Goal: Book appointment/travel/reservation

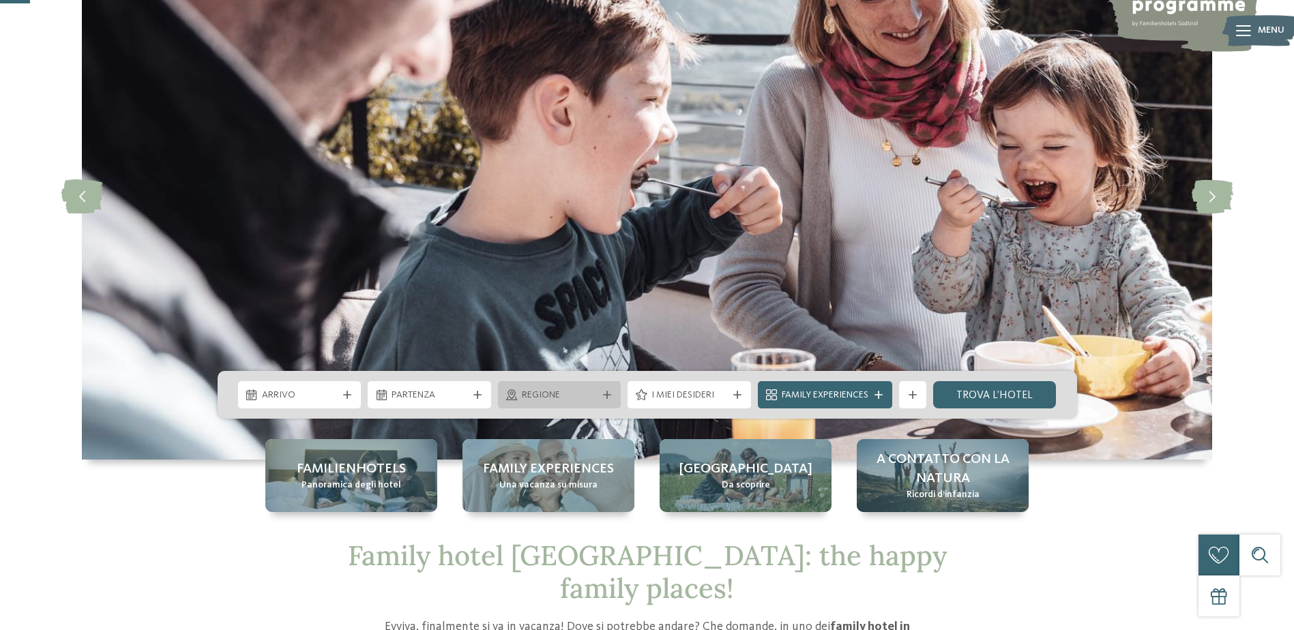
click at [583, 398] on span "Regione" at bounding box center [560, 396] width 76 height 14
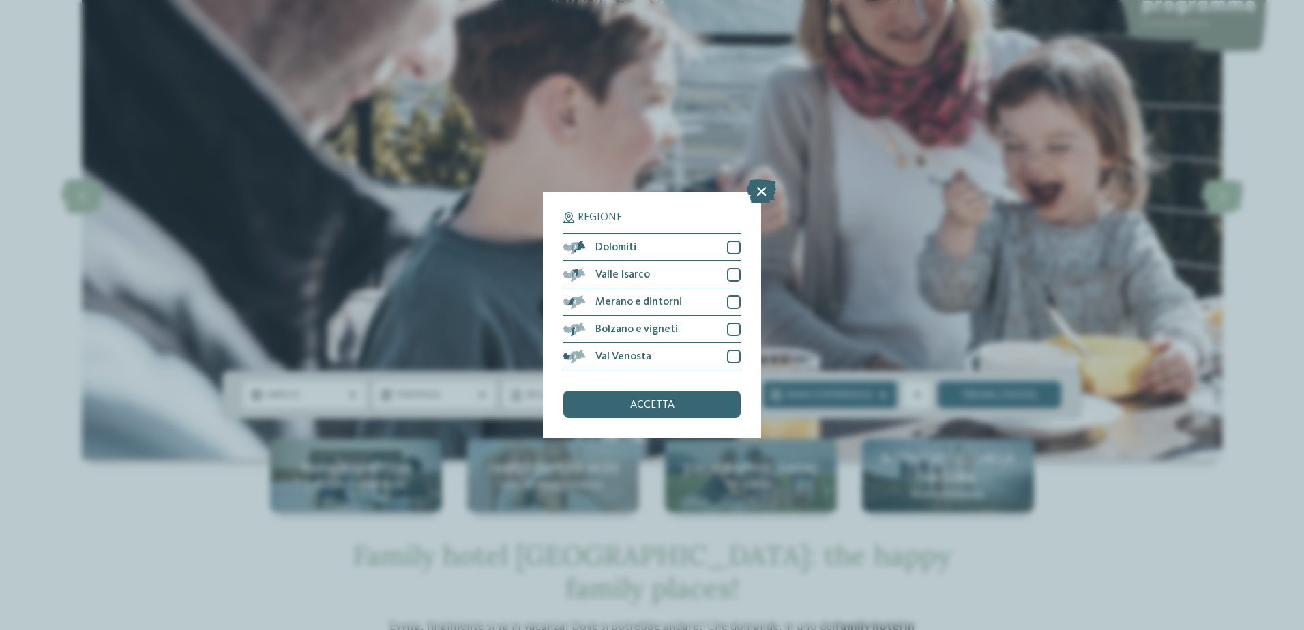
click at [436, 289] on div "Regione Dolomiti" at bounding box center [652, 315] width 1304 height 630
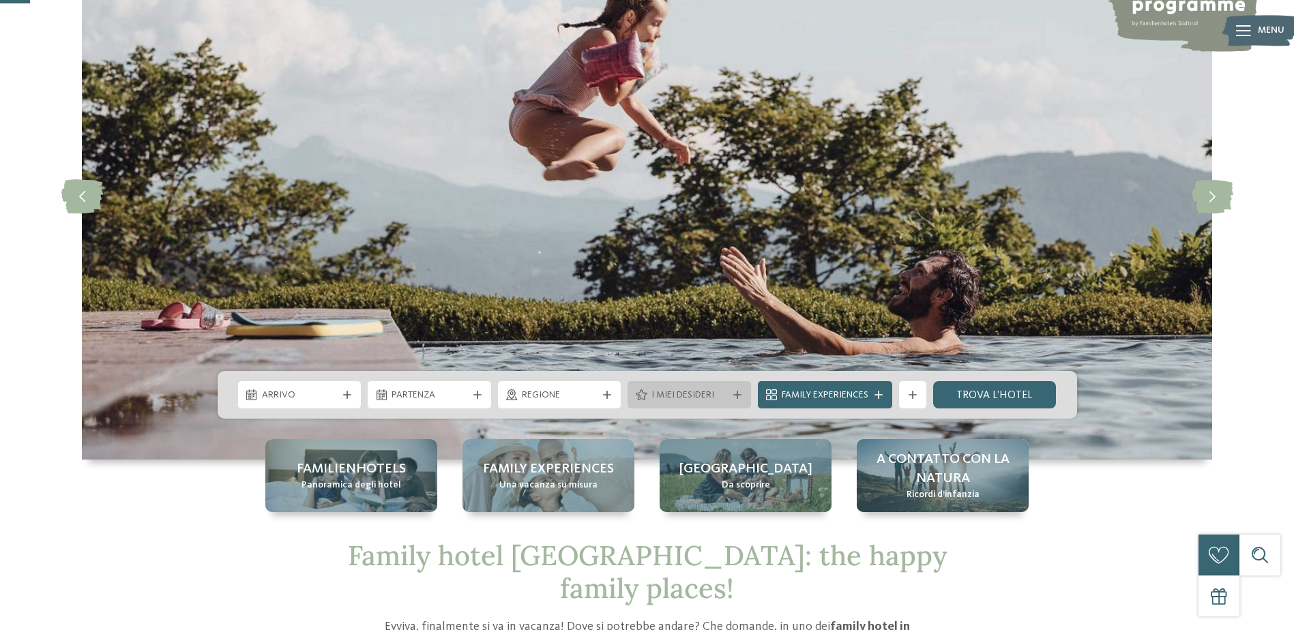
click at [666, 389] on span "I miei desideri" at bounding box center [689, 396] width 76 height 14
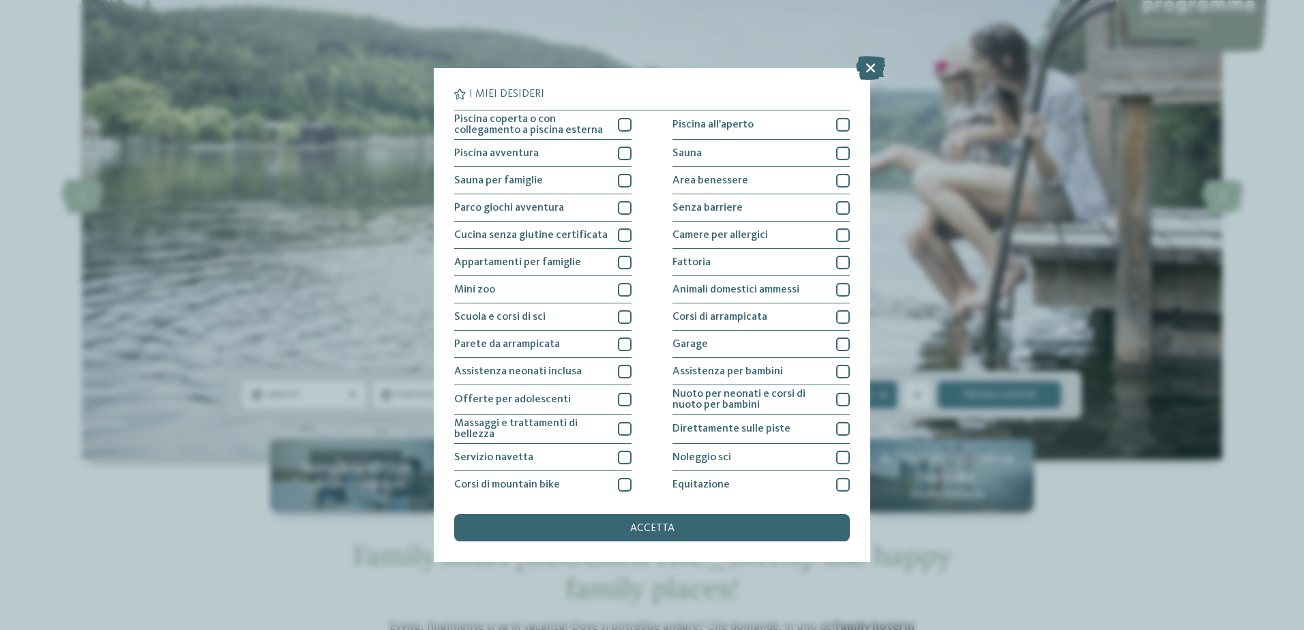
click at [378, 252] on div "I miei desideri Piscina coperta o con collegamento a piscina esterna Piscina al…" at bounding box center [652, 315] width 1304 height 630
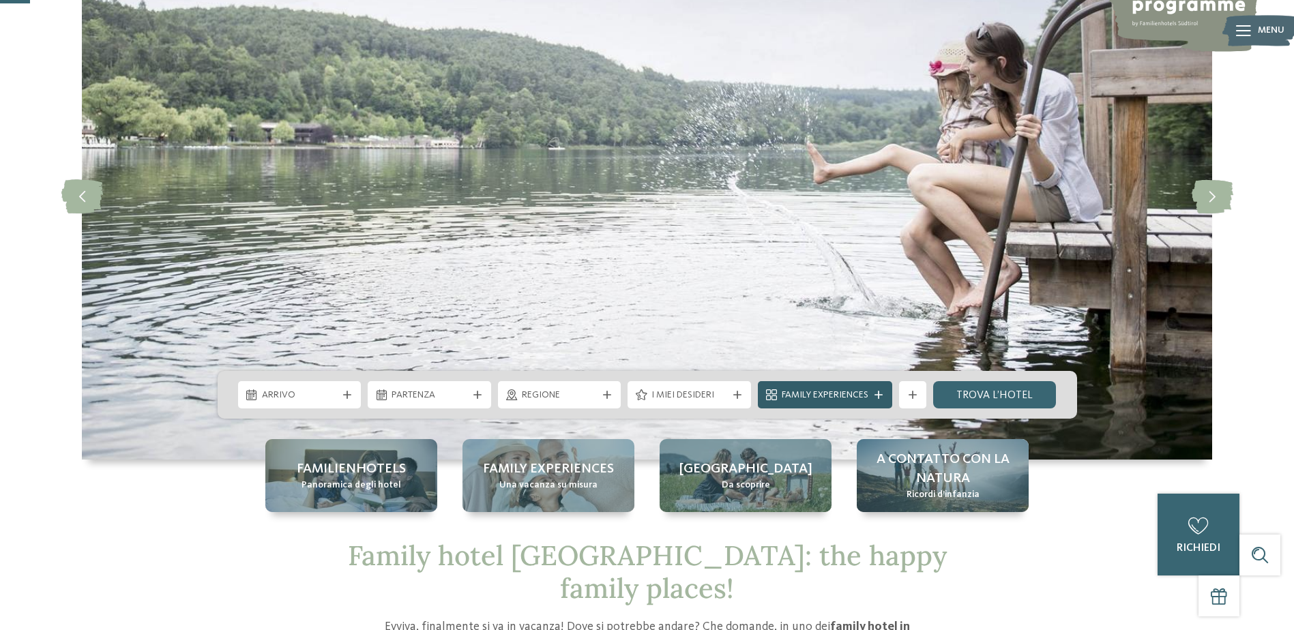
click at [818, 392] on span "Family Experiences" at bounding box center [825, 396] width 87 height 14
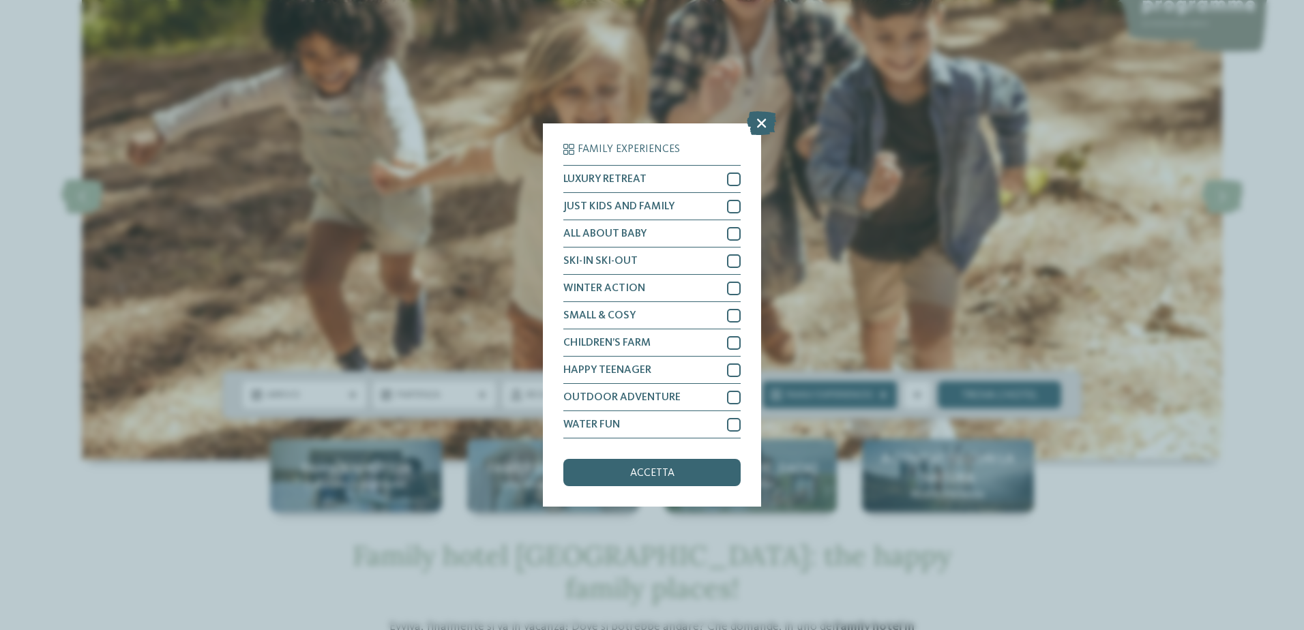
click at [829, 304] on div "Family Experiences LUXURY RETREAT JUST KIDS AND FAMILY" at bounding box center [652, 315] width 1304 height 630
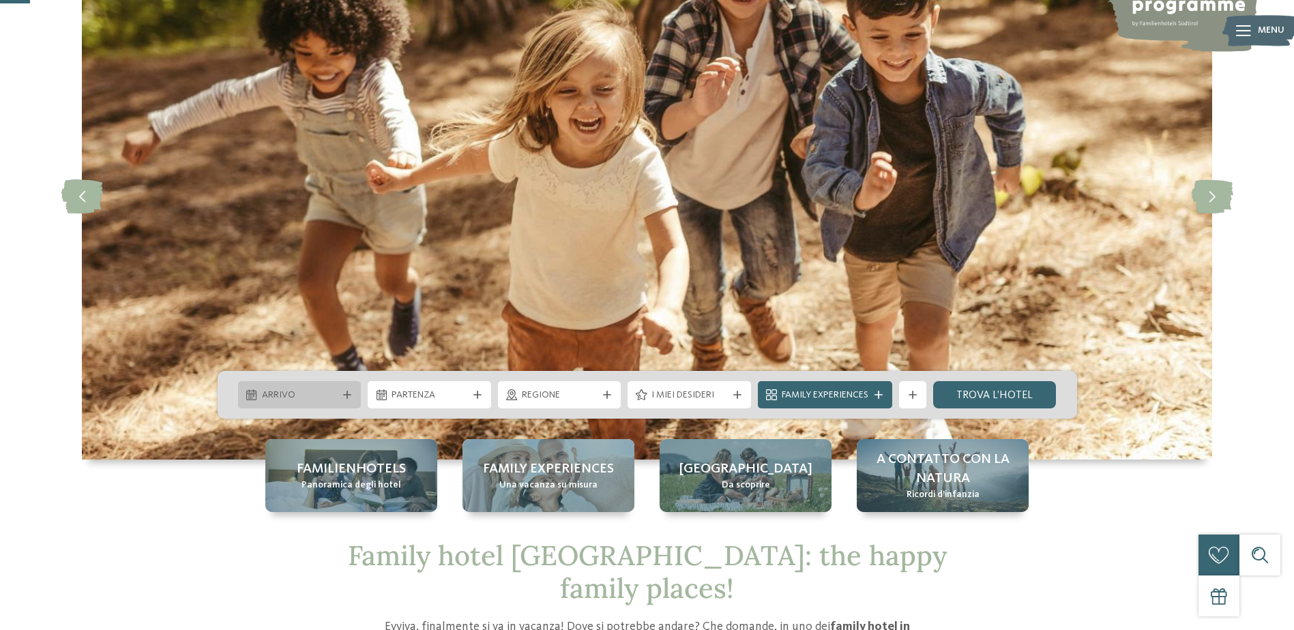
click at [304, 390] on span "Arrivo" at bounding box center [300, 396] width 76 height 14
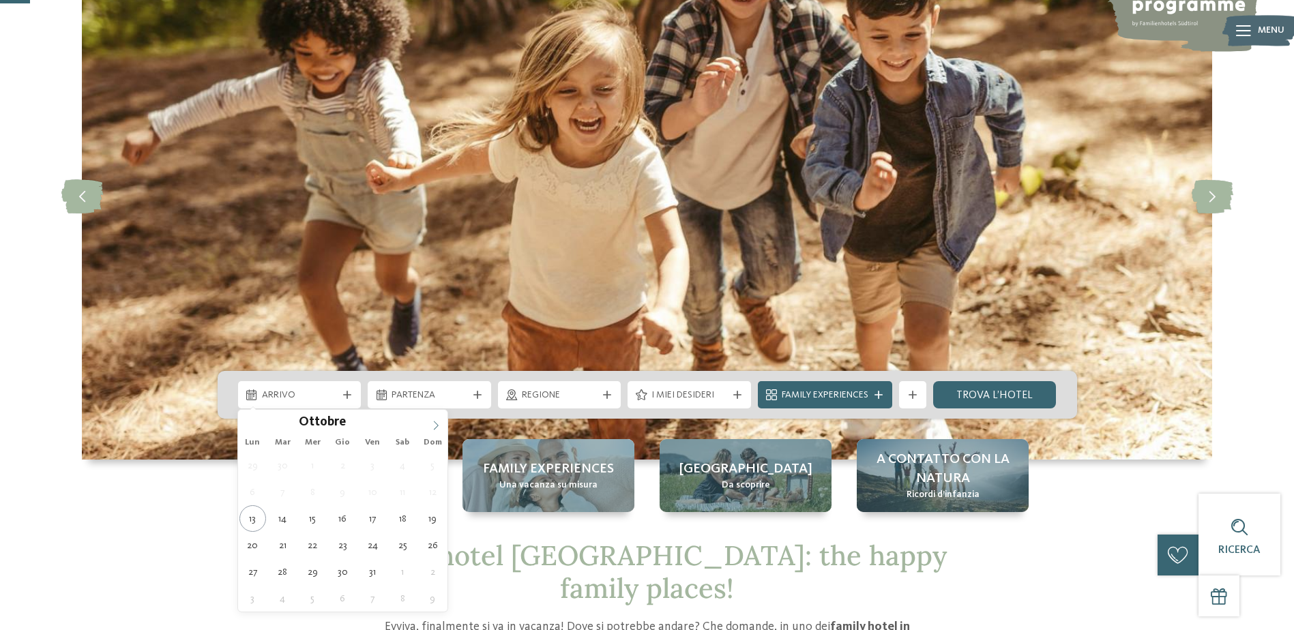
click at [438, 432] on span at bounding box center [435, 421] width 23 height 23
click at [439, 430] on icon at bounding box center [436, 426] width 10 height 10
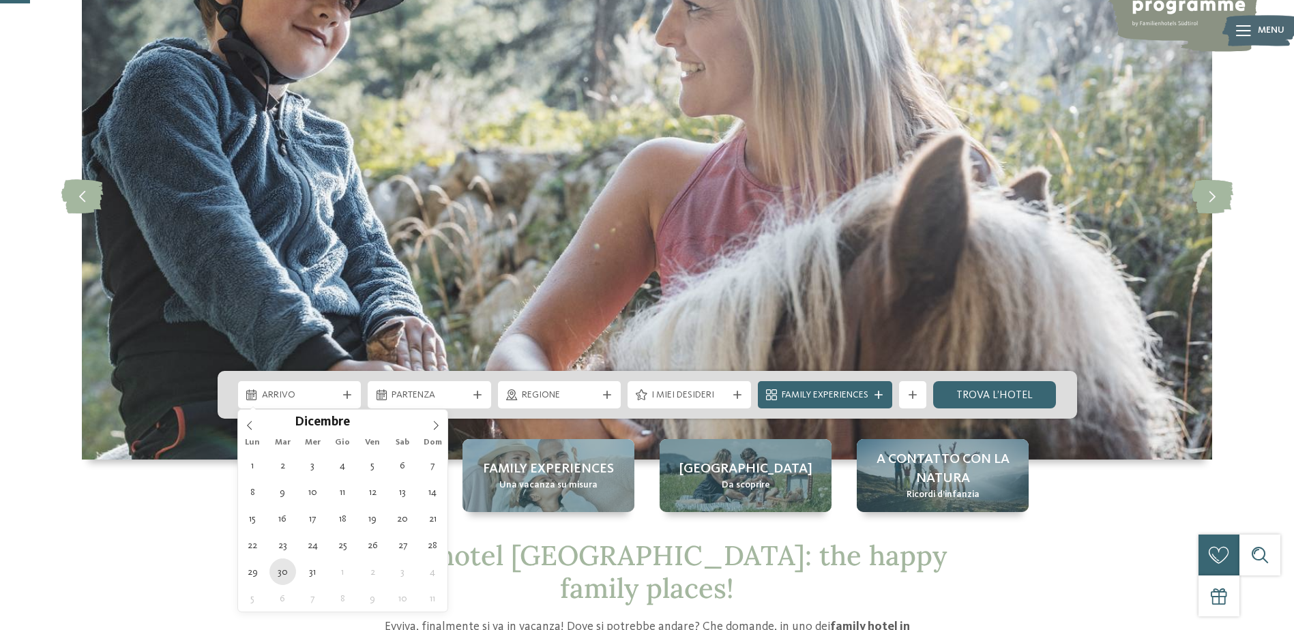
type div "[DATE]"
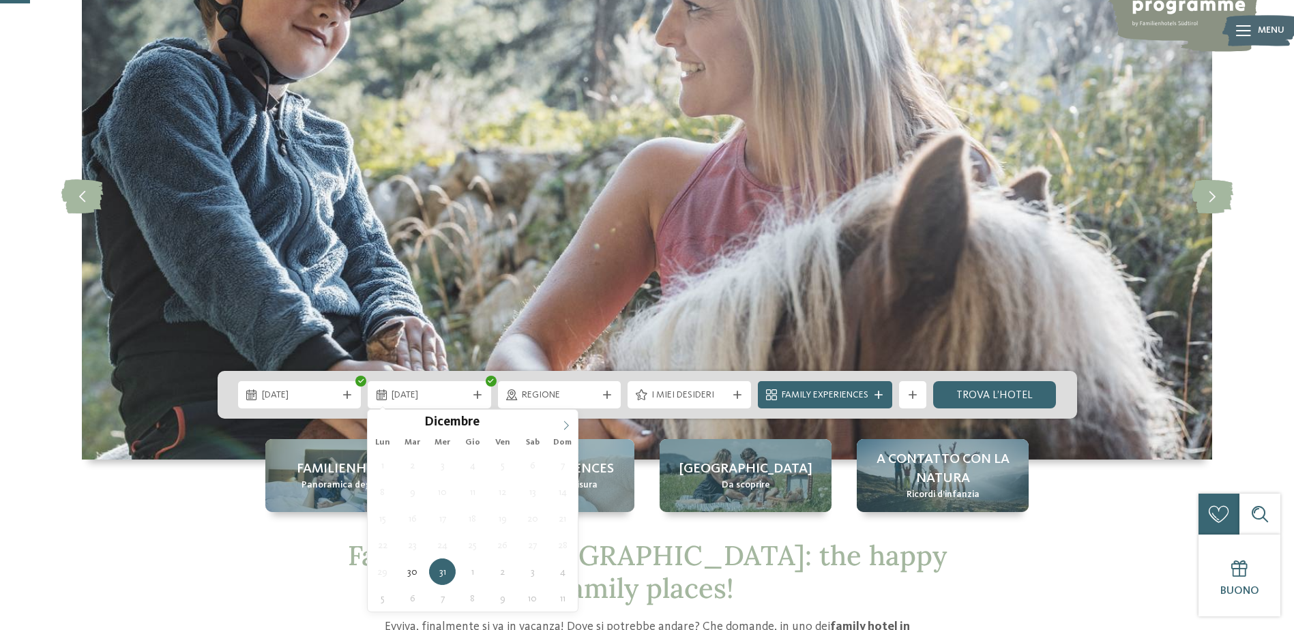
type input "****"
click at [567, 426] on icon at bounding box center [565, 425] width 5 height 9
type div "[DATE]"
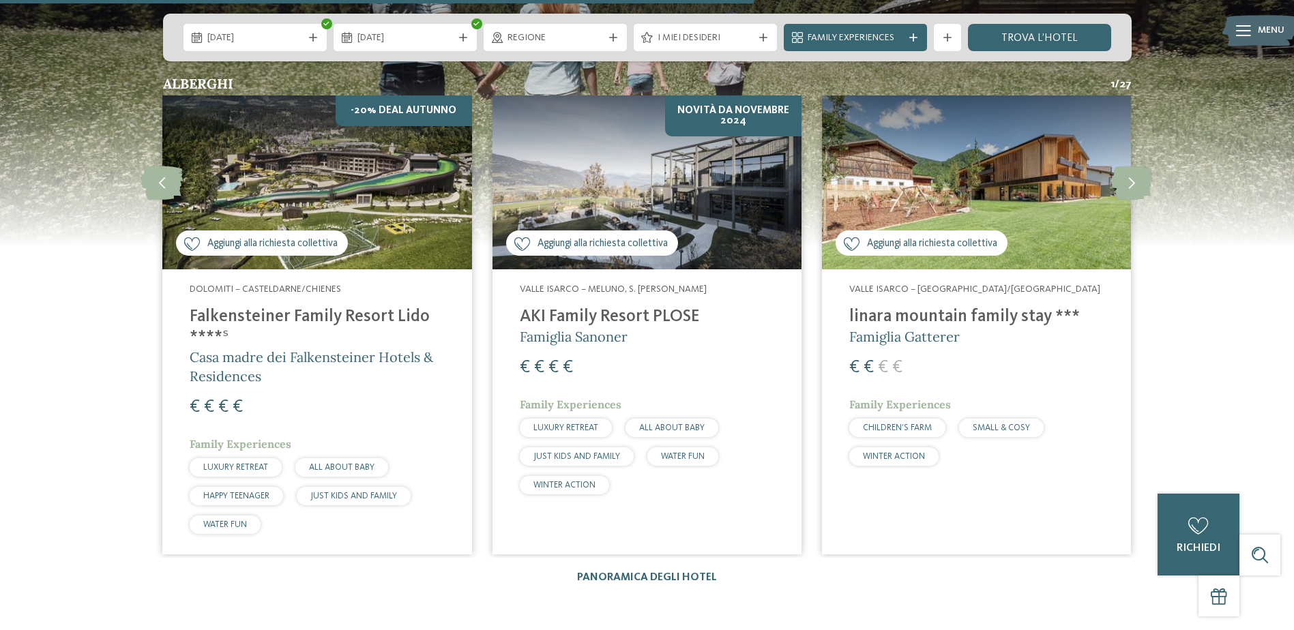
scroll to position [3683, 0]
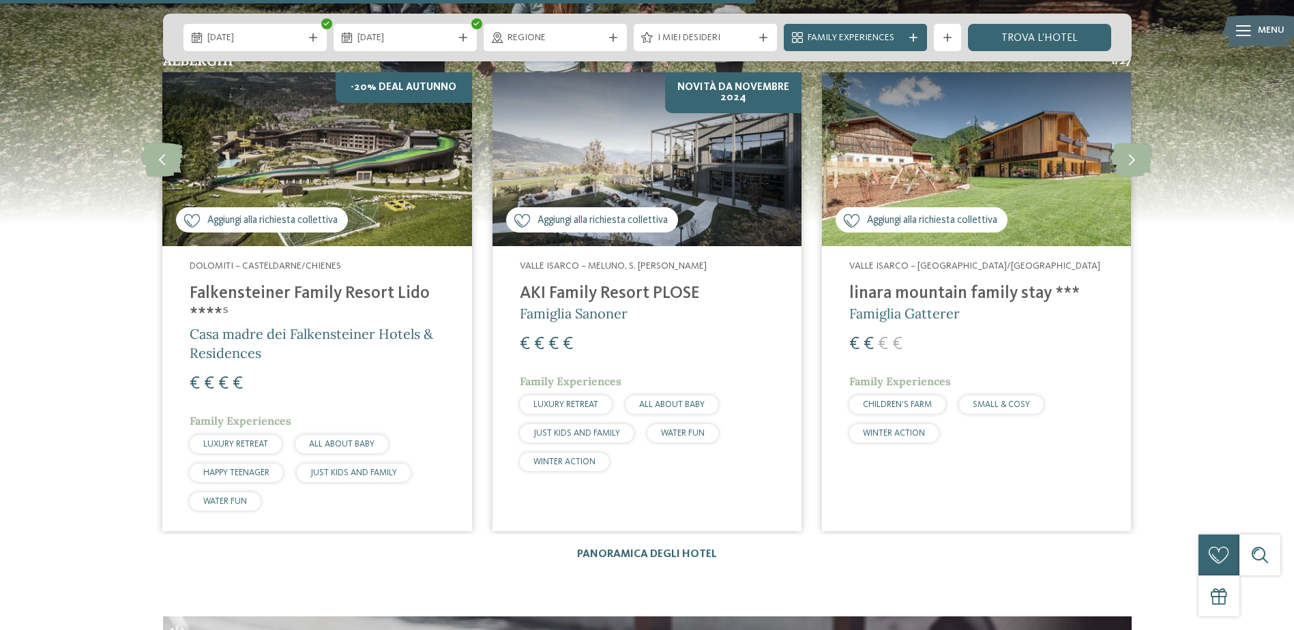
click at [919, 396] on div "CHILDREN’S FARM" at bounding box center [897, 405] width 96 height 18
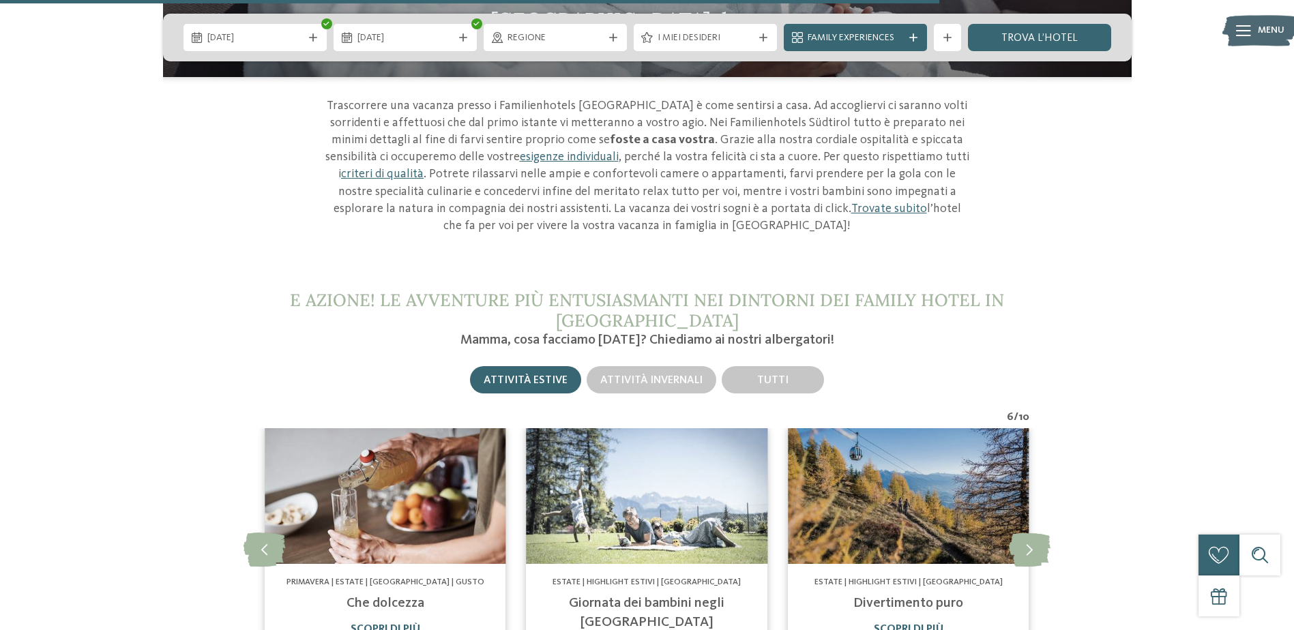
scroll to position [4638, 0]
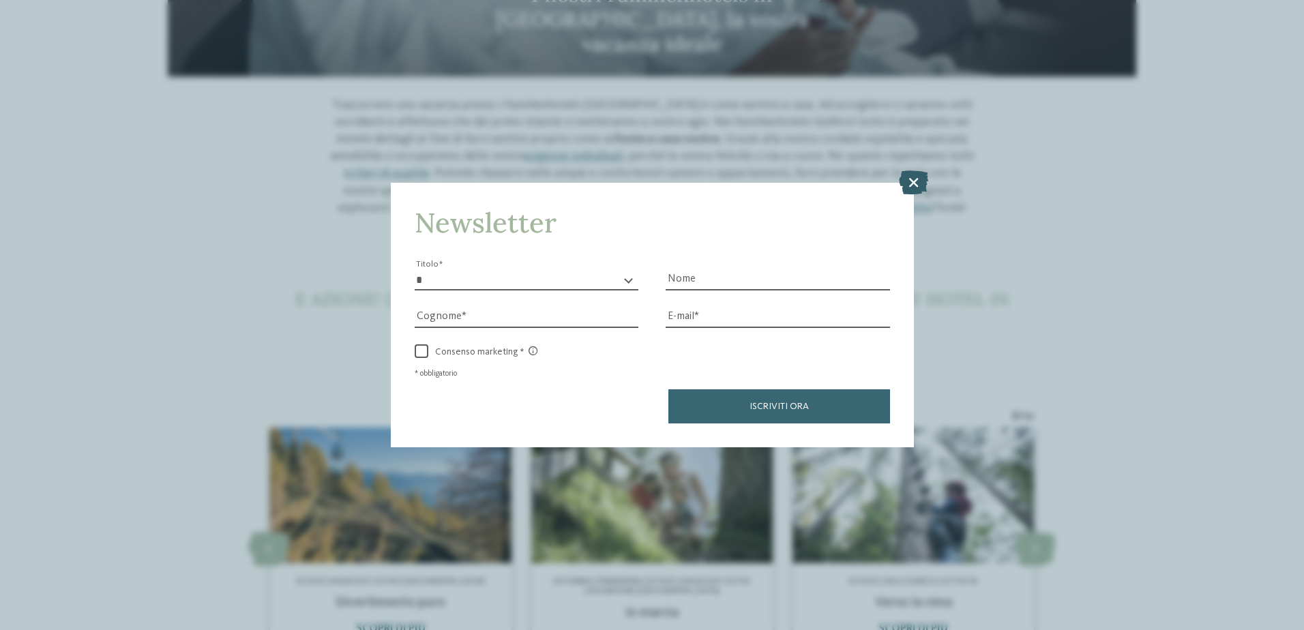
click at [909, 176] on icon at bounding box center [913, 182] width 29 height 24
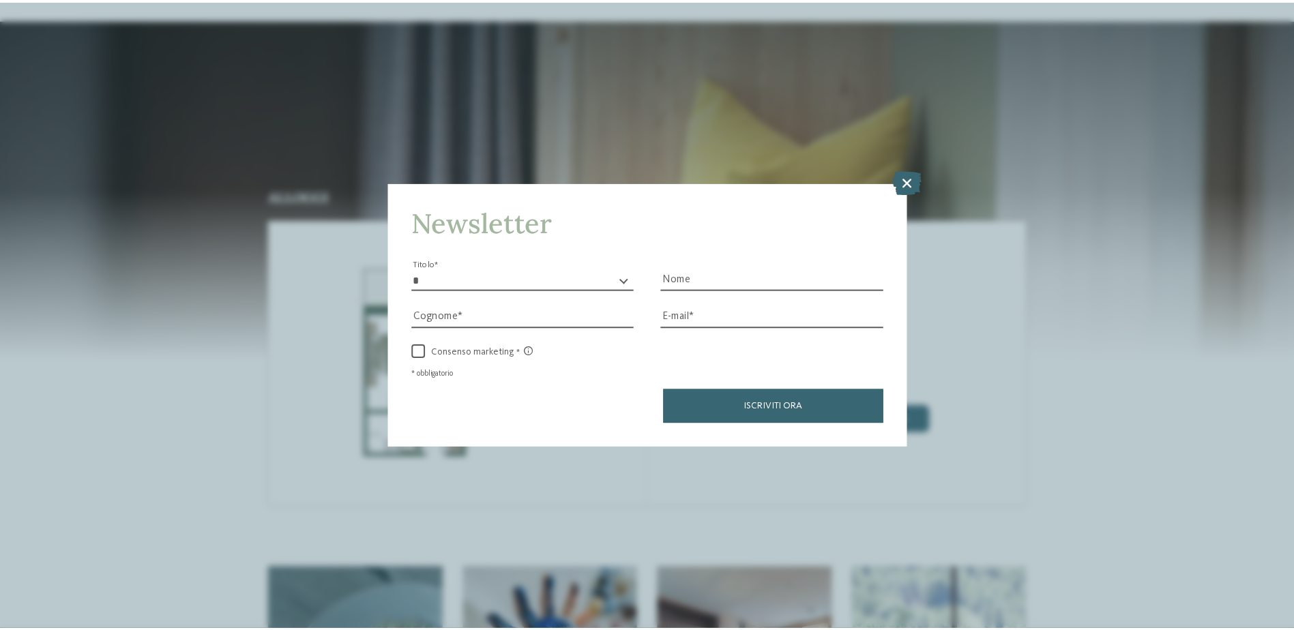
scroll to position [1432, 0]
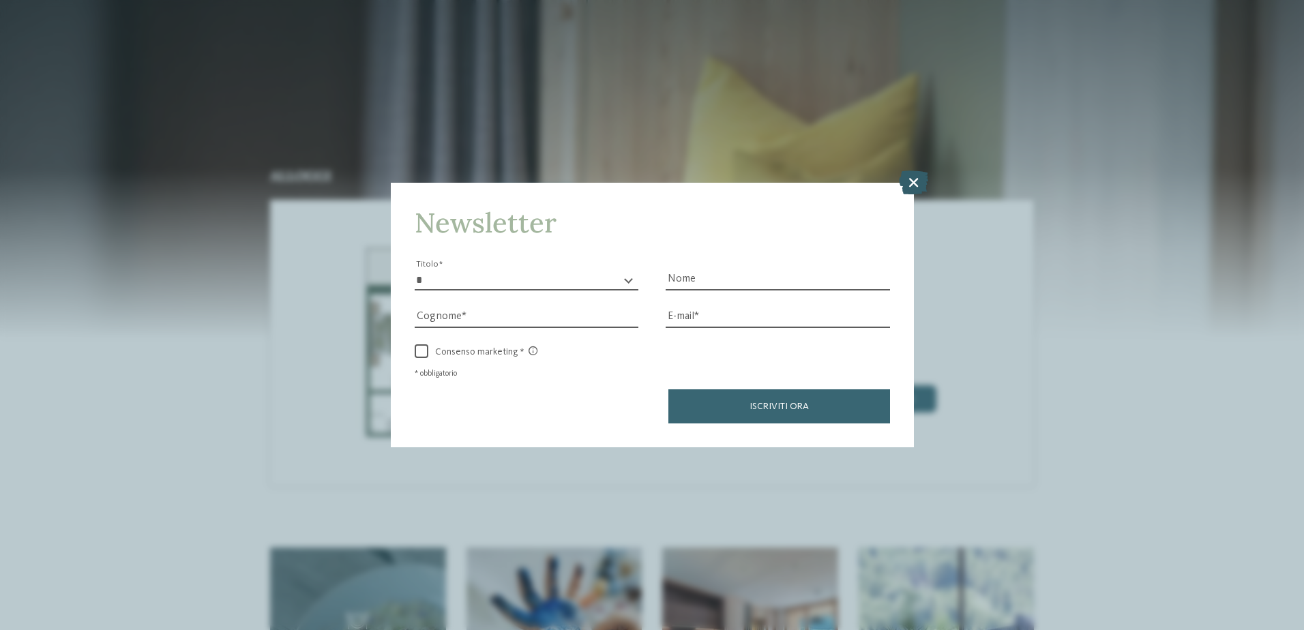
click at [913, 181] on icon at bounding box center [913, 182] width 29 height 24
